Goal: Communication & Community: Answer question/provide support

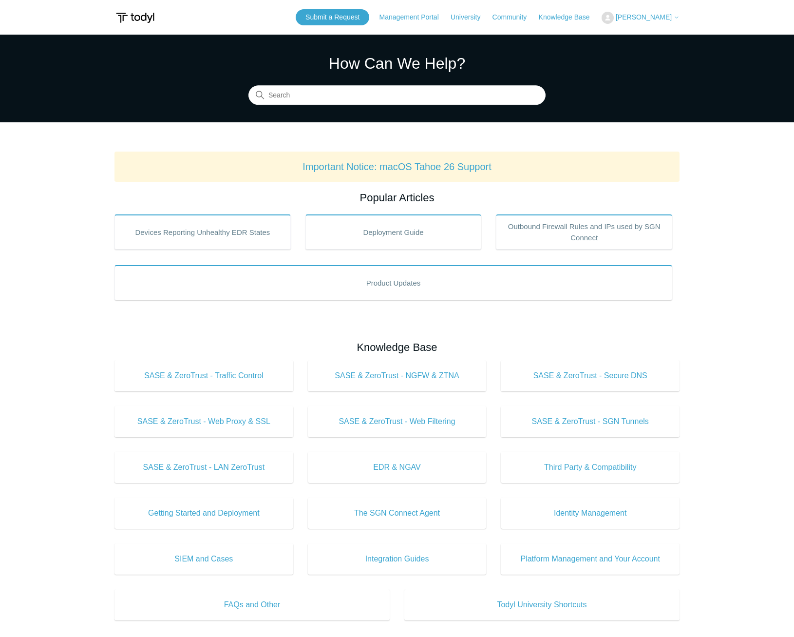
click at [673, 19] on span "[PERSON_NAME]" at bounding box center [648, 17] width 64 height 8
click at [660, 39] on link "My Support Requests" at bounding box center [649, 38] width 95 height 17
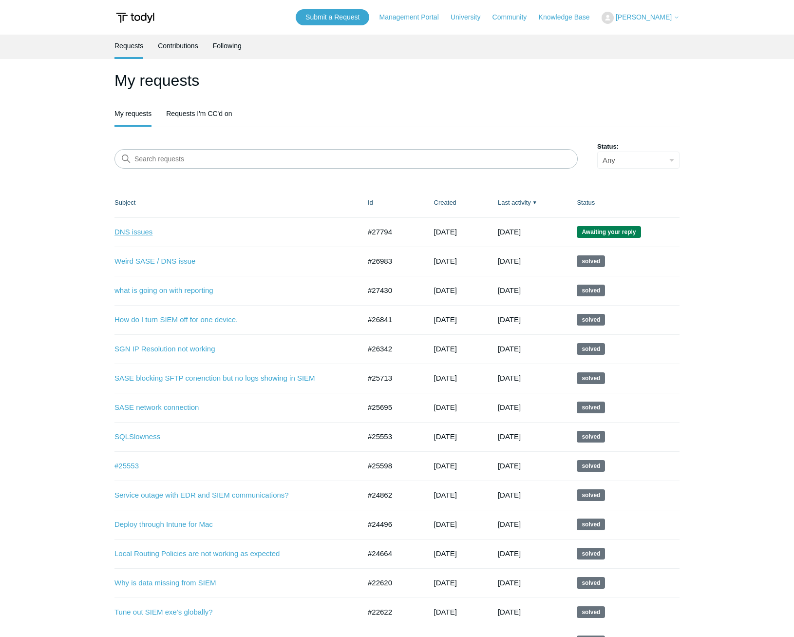
click at [135, 234] on link "DNS issues" at bounding box center [229, 231] width 231 height 11
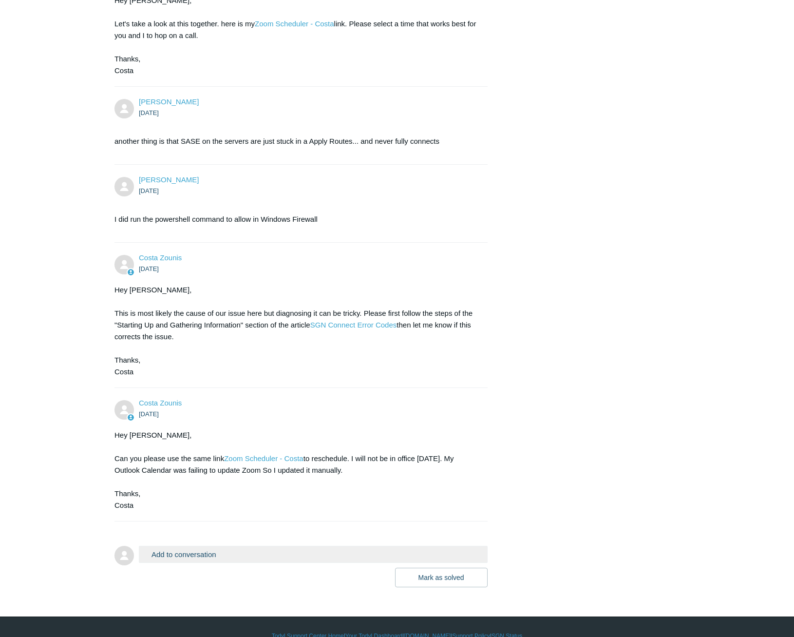
scroll to position [655, 0]
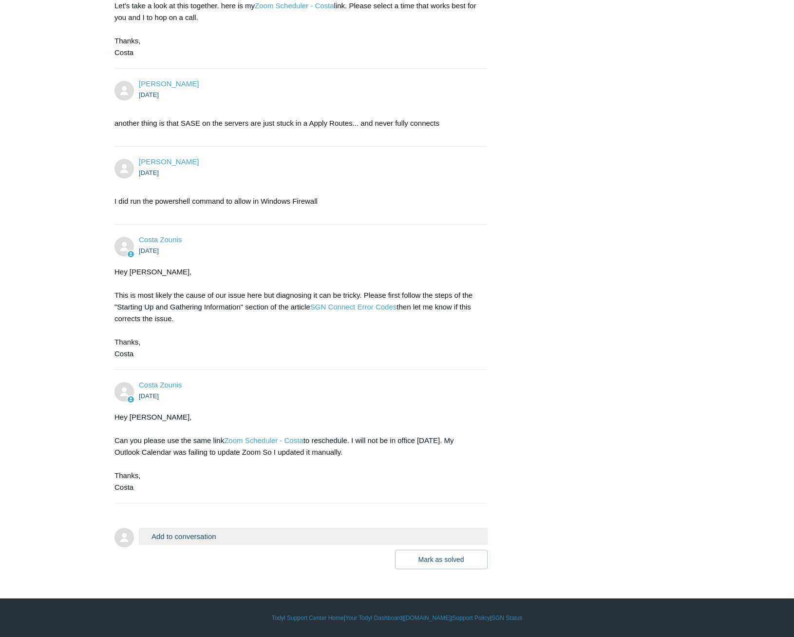
click at [198, 530] on button "Add to conversation" at bounding box center [313, 535] width 349 height 17
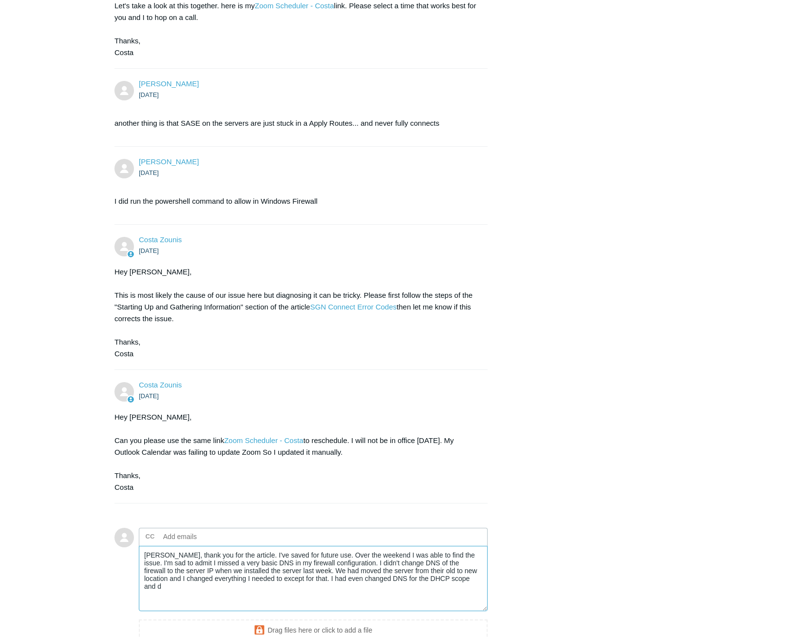
click at [252, 563] on textarea "[PERSON_NAME], thank you for the article. I've saved for future use. Over the w…" at bounding box center [313, 578] width 349 height 66
click at [172, 571] on textarea "[PERSON_NAME], thank you for the article. I've saved for future use. Over the w…" at bounding box center [313, 578] width 349 height 66
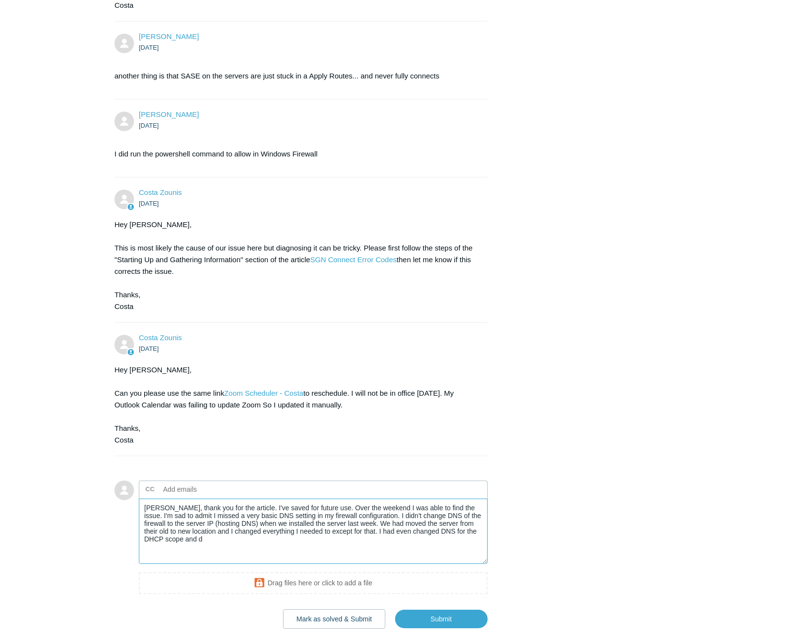
scroll to position [703, 0]
click at [281, 533] on textarea "[PERSON_NAME], thank you for the article. I've saved for future use. Over the w…" at bounding box center [313, 530] width 349 height 66
click at [415, 531] on textarea "[PERSON_NAME], thank you for the article. I've saved for future use. Over the w…" at bounding box center [313, 530] width 349 height 66
drag, startPoint x: 178, startPoint y: 535, endPoint x: 468, endPoint y: 531, distance: 289.3
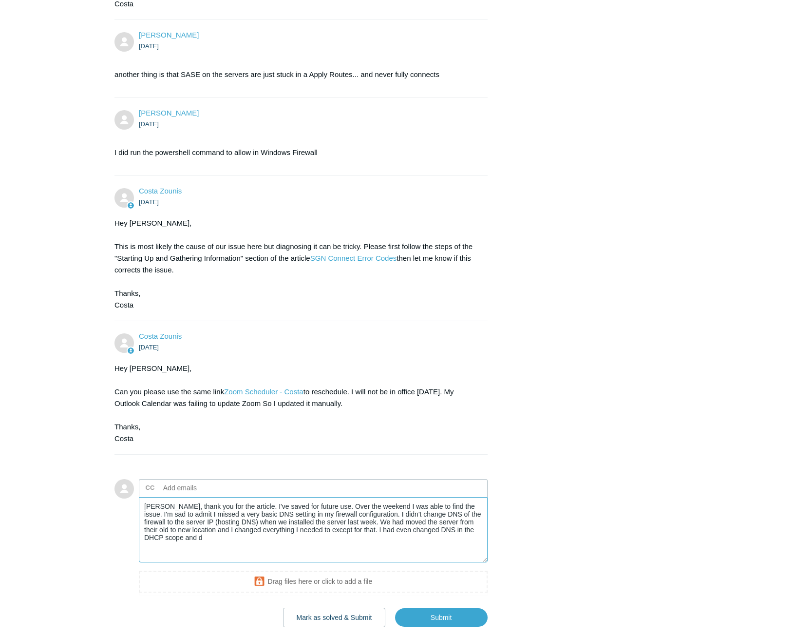
click at [468, 531] on textarea "[PERSON_NAME], thank you for the article. I've saved for future use. Over the w…" at bounding box center [313, 530] width 349 height 66
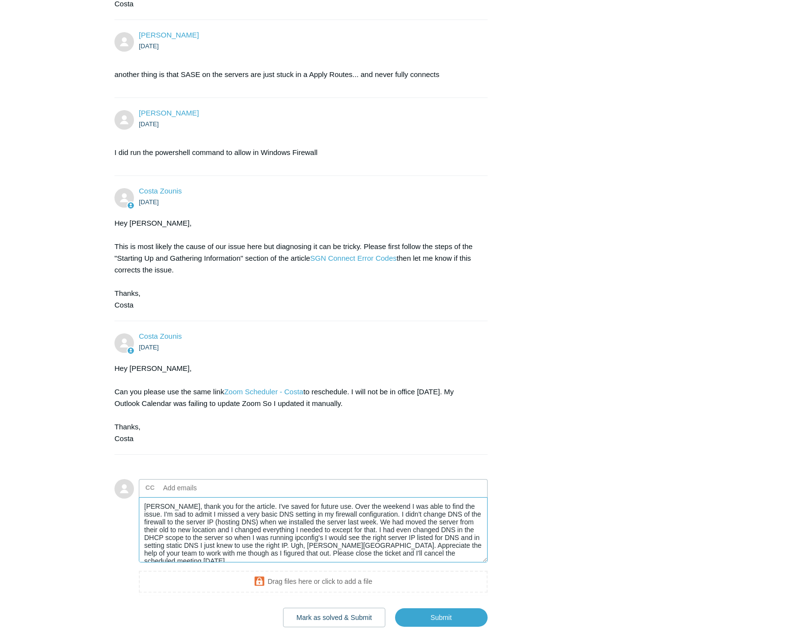
drag, startPoint x: 418, startPoint y: 558, endPoint x: 264, endPoint y: 550, distance: 154.6
click at [264, 550] on textarea "[PERSON_NAME], thank you for the article. I've saved for future use. Over the w…" at bounding box center [313, 530] width 349 height 66
type textarea "[PERSON_NAME], thank you for the article. I've saved for future use. Over the w…"
click at [431, 622] on input "Submit" at bounding box center [441, 617] width 93 height 19
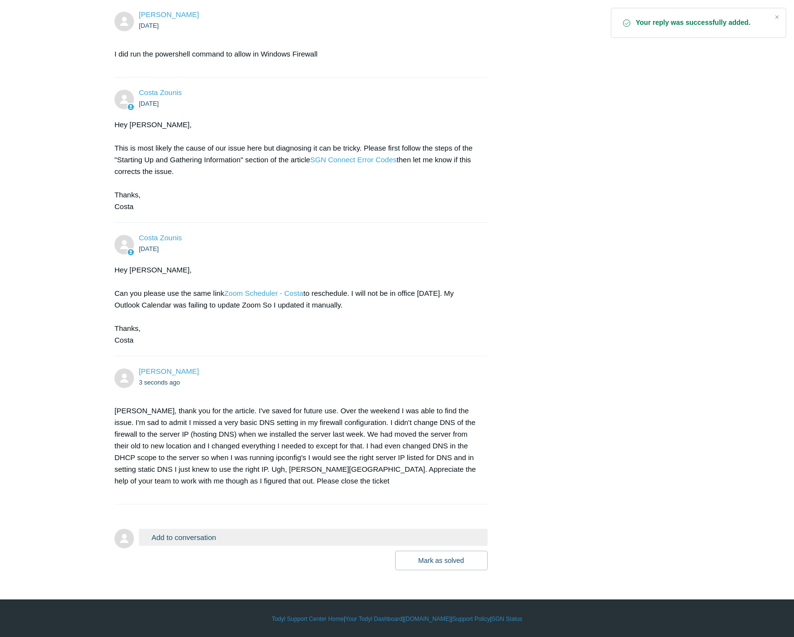
scroll to position [803, 0]
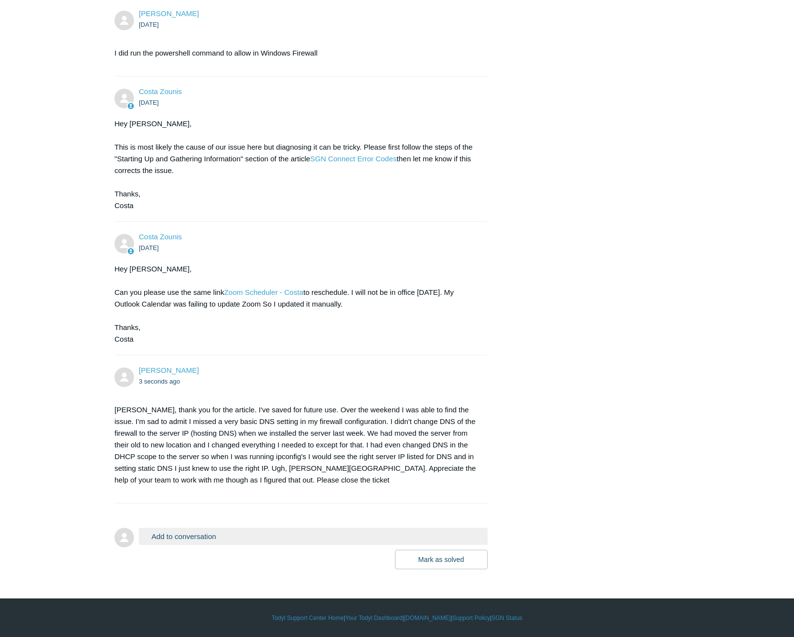
click at [299, 509] on div at bounding box center [300, 508] width 373 height 10
drag, startPoint x: 542, startPoint y: 525, endPoint x: 675, endPoint y: 114, distance: 432.3
click at [450, 94] on div "Costa Zounis 3 days ago" at bounding box center [308, 97] width 339 height 22
